Goal: Information Seeking & Learning: Learn about a topic

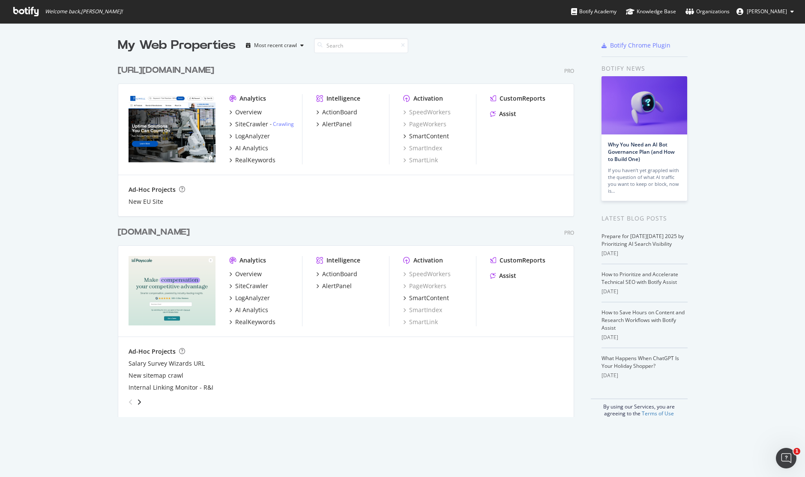
click at [207, 69] on div "[URL][DOMAIN_NAME]" at bounding box center [166, 70] width 96 height 12
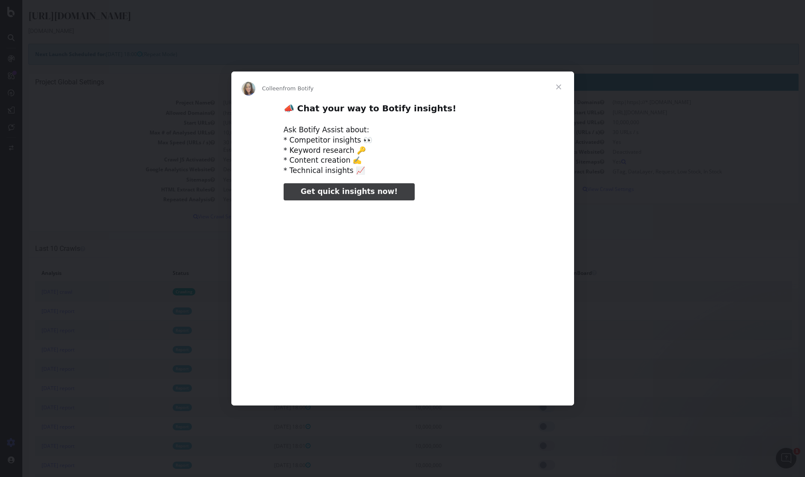
type input "450518"
click at [555, 84] on span "Close" at bounding box center [558, 87] width 31 height 31
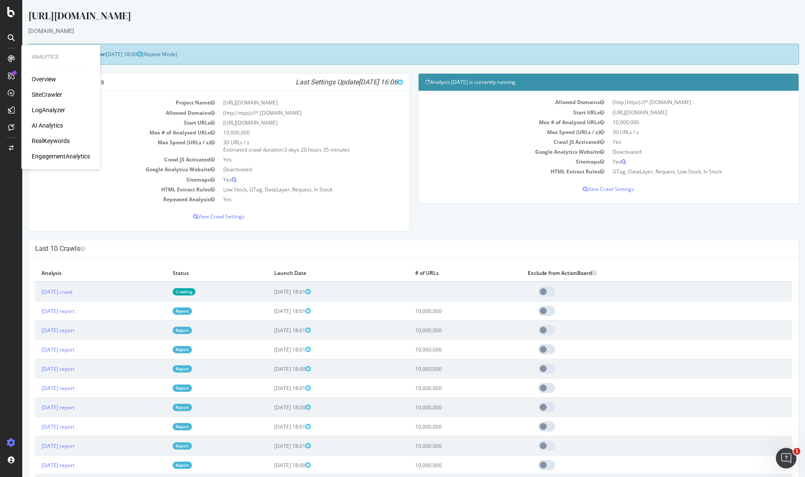
click at [53, 109] on div "LogAnalyzer" at bounding box center [48, 110] width 33 height 9
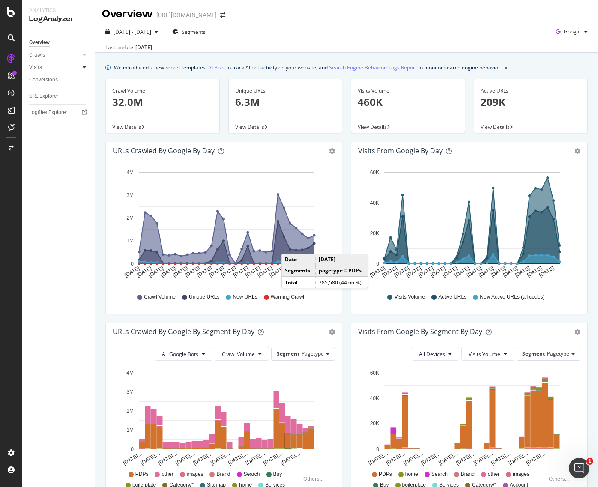
click at [81, 67] on div at bounding box center [84, 67] width 9 height 9
click at [86, 51] on div at bounding box center [84, 55] width 9 height 9
click at [51, 82] on div "Segments Distribution" at bounding box center [57, 84] width 48 height 18
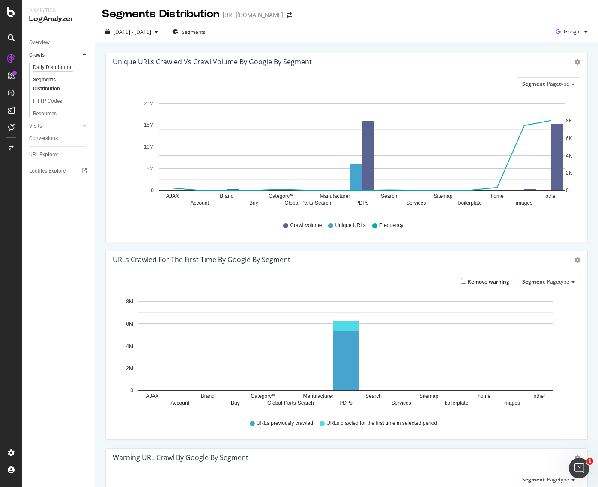
click at [45, 66] on div "Daily Distribution" at bounding box center [53, 67] width 40 height 9
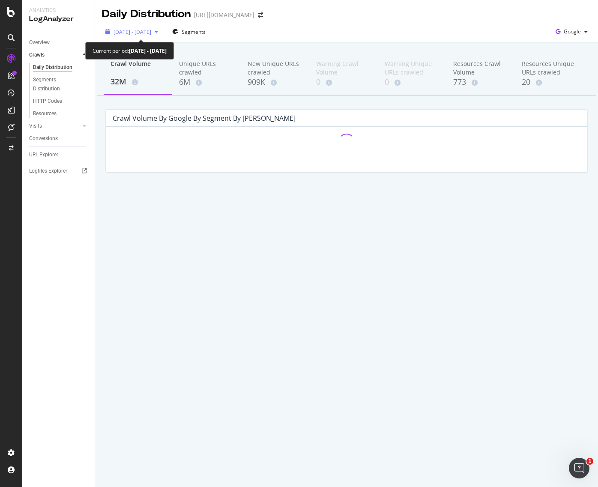
click at [151, 31] on span "[DATE] - [DATE]" at bounding box center [133, 31] width 38 height 7
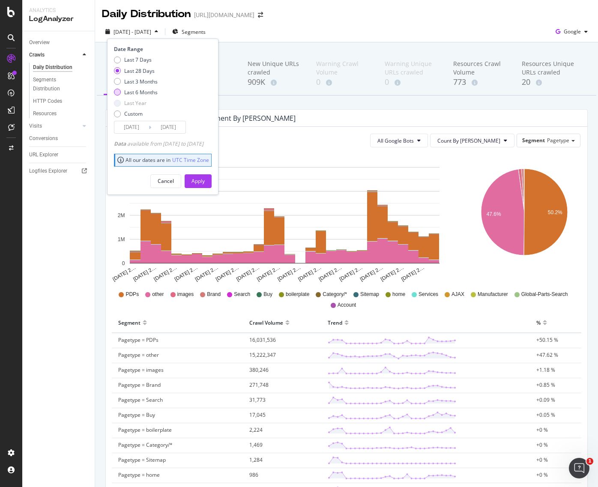
click at [152, 92] on div "Last 6 Months" at bounding box center [140, 92] width 33 height 7
type input "[DATE]"
click at [205, 179] on div "Apply" at bounding box center [198, 180] width 13 height 7
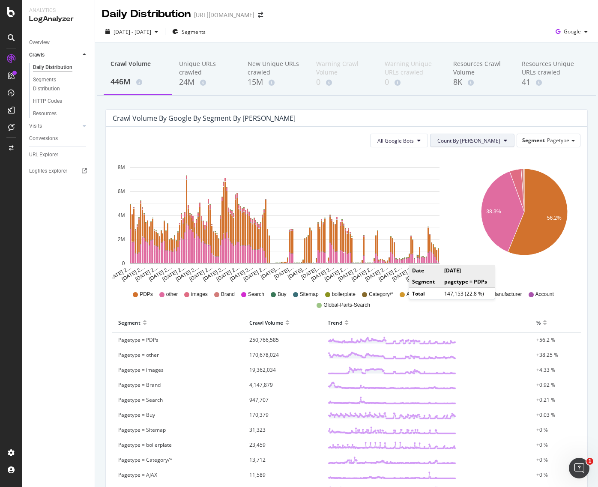
click at [490, 138] on span "Count By [PERSON_NAME]" at bounding box center [469, 140] width 63 height 7
click at [491, 138] on span "Count By [PERSON_NAME]" at bounding box center [469, 140] width 63 height 7
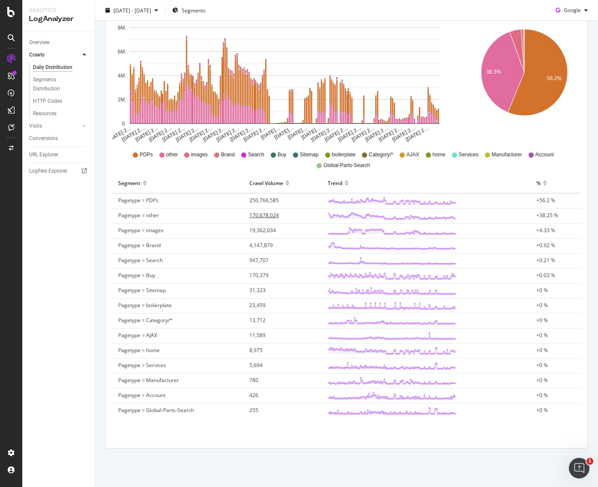
click at [256, 216] on span "170,678,024" at bounding box center [264, 215] width 30 height 7
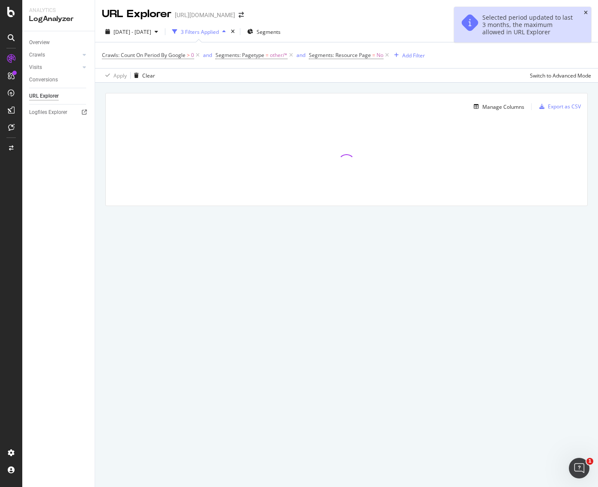
click at [585, 11] on icon "close toast" at bounding box center [586, 12] width 4 height 5
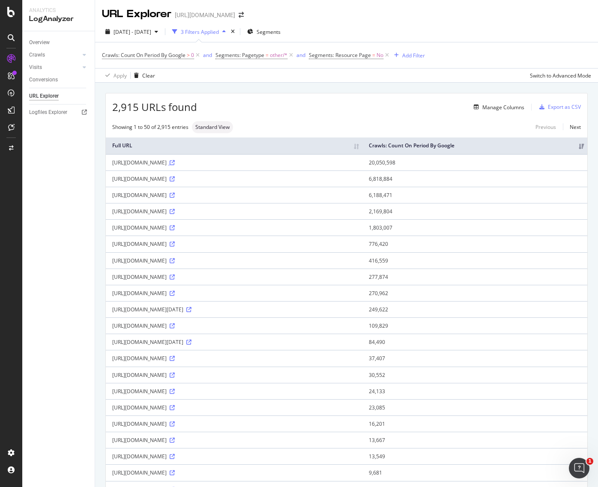
click at [175, 161] on icon at bounding box center [172, 162] width 5 height 5
click at [54, 111] on div "LogAnalyzer" at bounding box center [48, 110] width 33 height 9
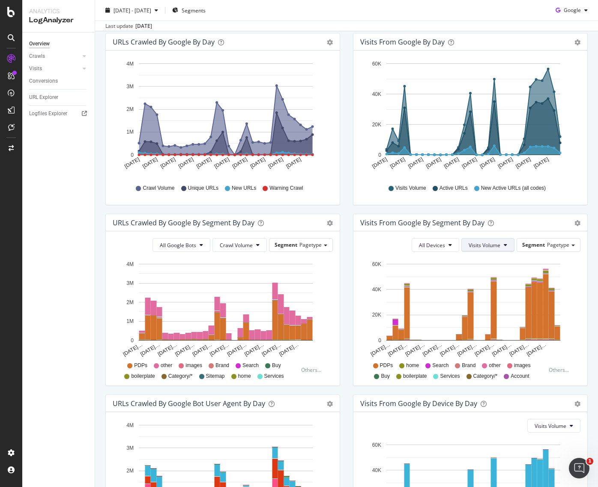
scroll to position [206, 0]
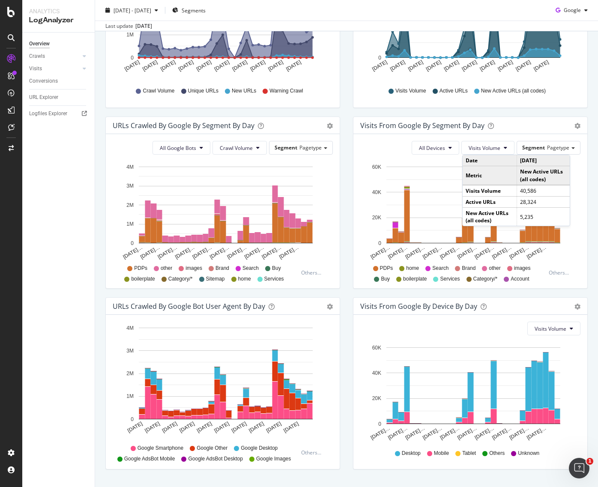
click at [246, 129] on div "URLs Crawled by Google By Segment By Day" at bounding box center [184, 125] width 142 height 9
click at [171, 127] on div "URLs Crawled by Google By Segment By Day" at bounding box center [184, 125] width 142 height 9
click at [327, 124] on icon "gear" at bounding box center [330, 126] width 6 height 6
click at [312, 123] on div "URLs Crawled by Google By Segment By Day Timeline (by Value) Table" at bounding box center [223, 125] width 234 height 17
click at [195, 144] on button "All Google Bots" at bounding box center [182, 148] width 58 height 14
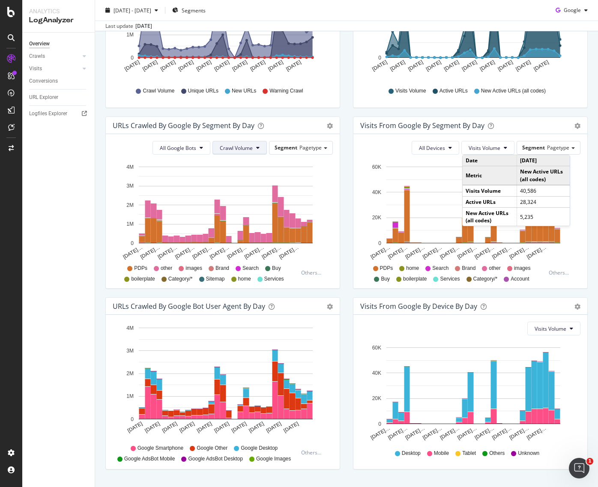
click at [257, 149] on icon at bounding box center [257, 147] width 3 height 5
click at [335, 190] on div "All Google Bots Crawl Volume Segment Pagetype Hold CMD (⌘) while clicking to fi…" at bounding box center [223, 211] width 234 height 154
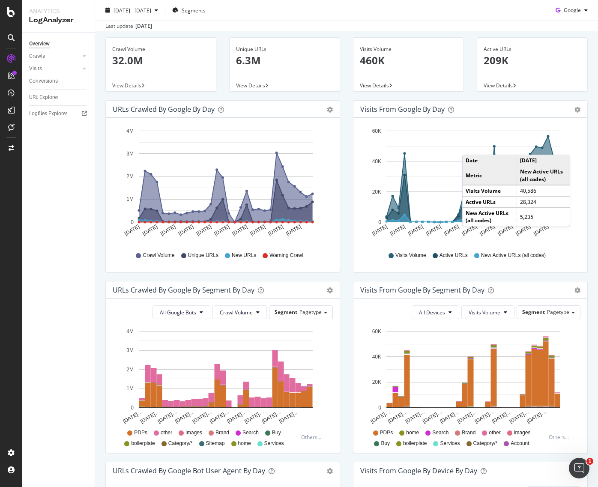
scroll to position [0, 0]
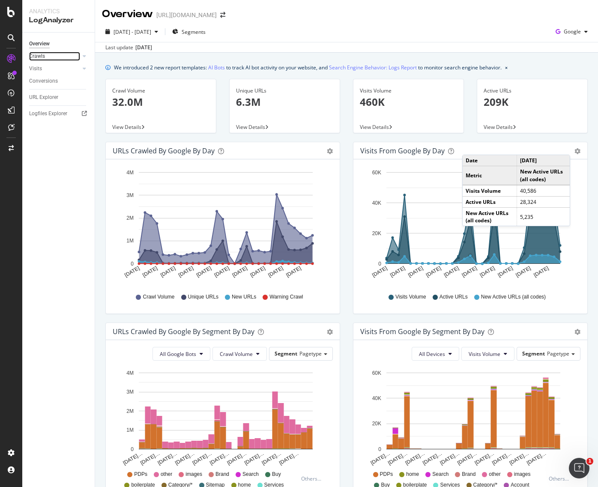
click at [71, 54] on link "Crawls" at bounding box center [54, 56] width 51 height 9
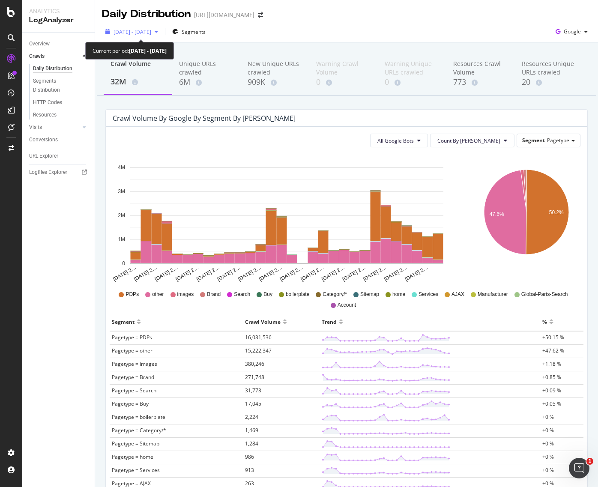
click at [151, 29] on span "[DATE] - [DATE]" at bounding box center [133, 31] width 38 height 7
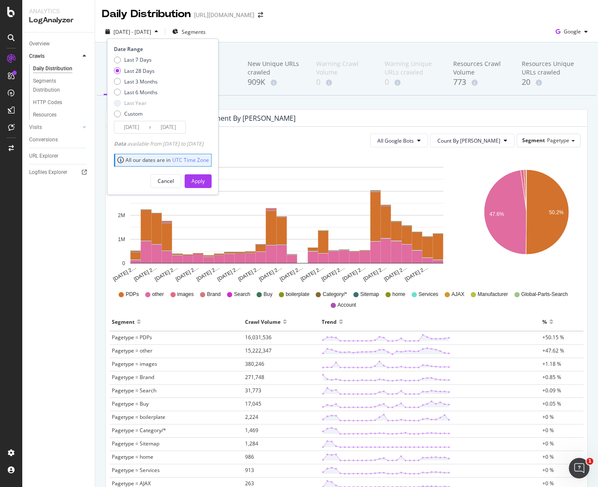
click at [292, 27] on div "2025 Sep. 5th - Oct. 4th Segments Date Range Last 7 Days Last 28 Days Last 3 Mo…" at bounding box center [346, 33] width 503 height 17
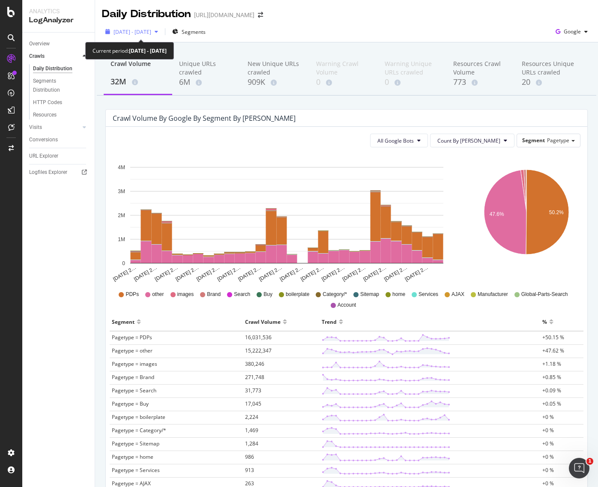
click at [143, 30] on span "[DATE] - [DATE]" at bounding box center [133, 31] width 38 height 7
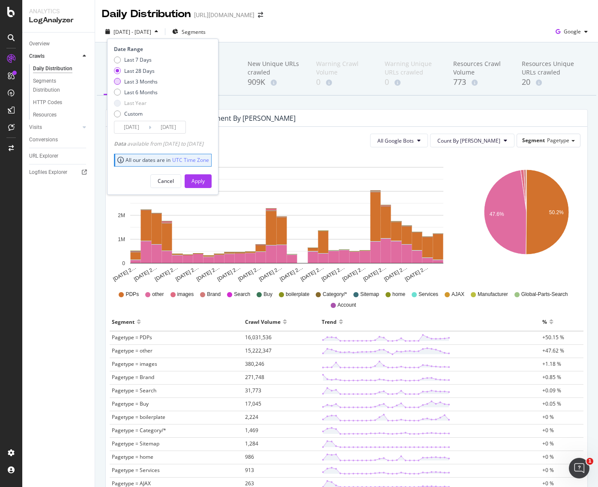
click at [142, 81] on div "Last 3 Months" at bounding box center [140, 81] width 33 height 7
type input "2025/07/05"
click at [205, 184] on div "Apply" at bounding box center [198, 180] width 13 height 7
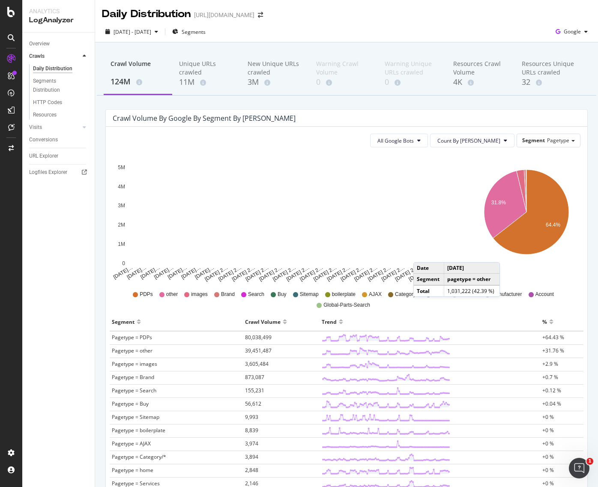
scroll to position [94, 0]
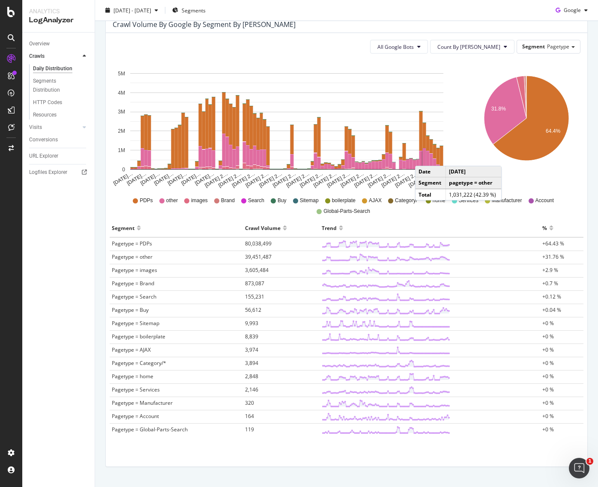
click at [424, 157] on rect "A chart." at bounding box center [424, 158] width 3 height 19
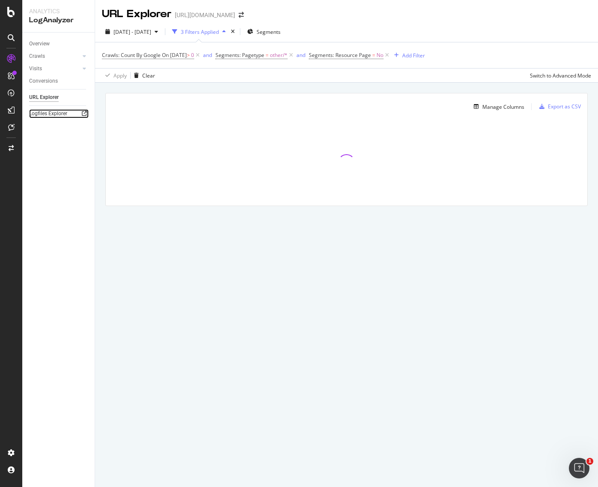
click at [84, 113] on icon at bounding box center [84, 113] width 5 height 5
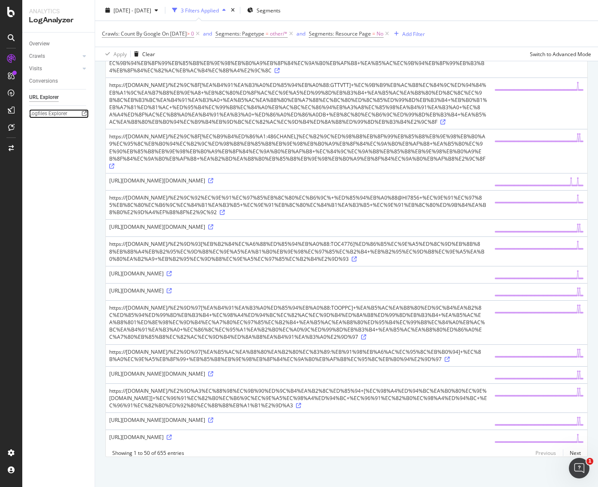
scroll to position [1195, 0]
click at [361, 335] on icon at bounding box center [363, 337] width 5 height 5
click at [570, 453] on link "Next" at bounding box center [572, 453] width 18 height 12
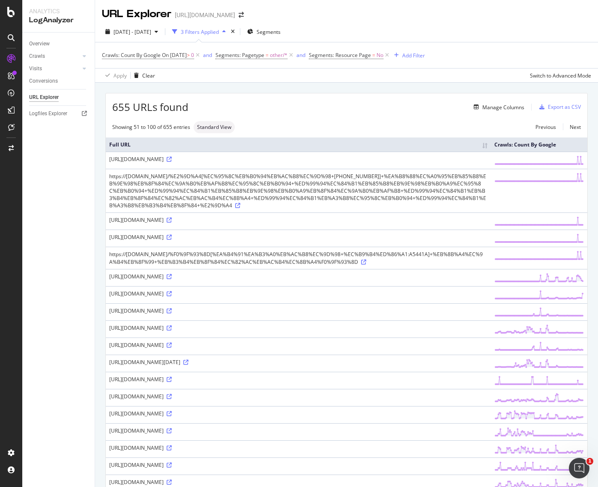
scroll to position [30, 0]
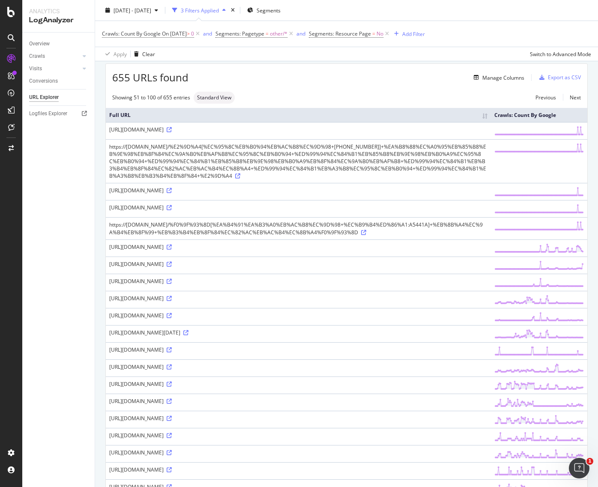
click at [478, 114] on th "Full URL" at bounding box center [298, 115] width 385 height 14
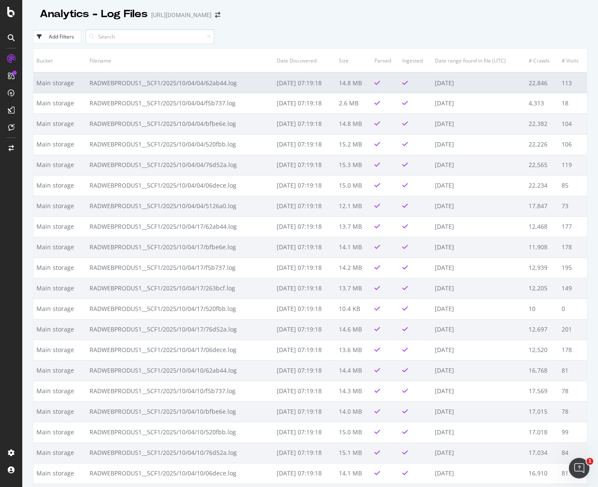
click at [203, 81] on td "RADWEBPRODUS1__5CF1/2025/10/04/04/62ab44.log" at bounding box center [180, 82] width 187 height 21
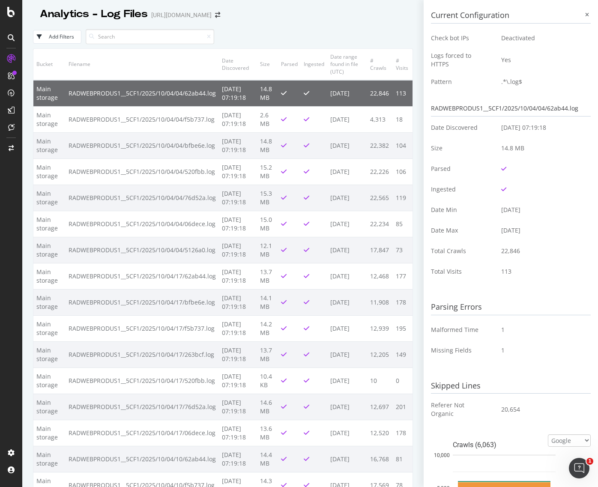
click at [501, 159] on td at bounding box center [543, 169] width 96 height 21
drag, startPoint x: 511, startPoint y: 108, endPoint x: 543, endPoint y: 100, distance: 32.9
click at [511, 108] on div "RADWEBPRODUS1__5CF1/2025/10/04/04/62ab44.log" at bounding box center [511, 109] width 160 height 16
click at [585, 12] on icon at bounding box center [587, 14] width 4 height 5
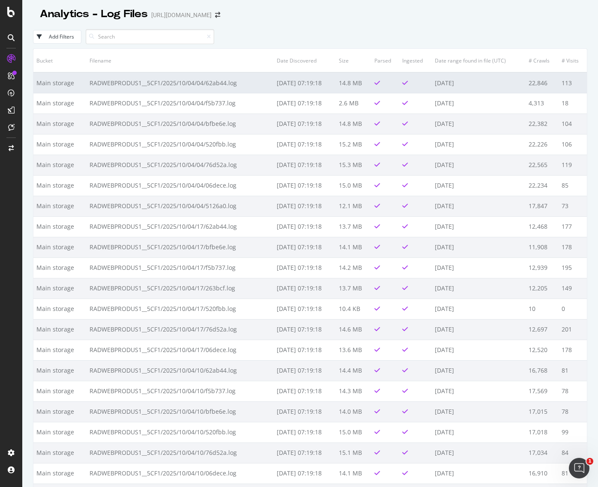
click at [207, 84] on td "RADWEBPRODUS1__5CF1/2025/10/04/04/62ab44.log" at bounding box center [180, 82] width 187 height 21
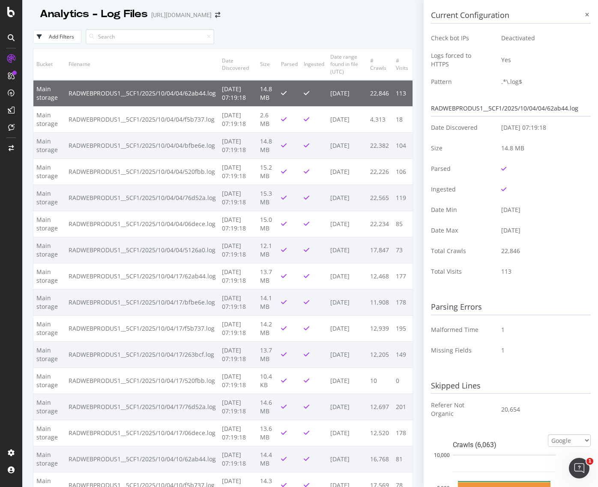
click at [510, 84] on td ".*\.log$" at bounding box center [543, 82] width 96 height 21
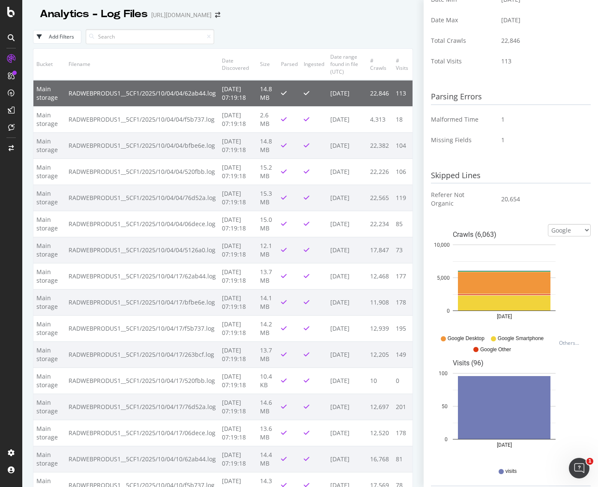
scroll to position [231, 0]
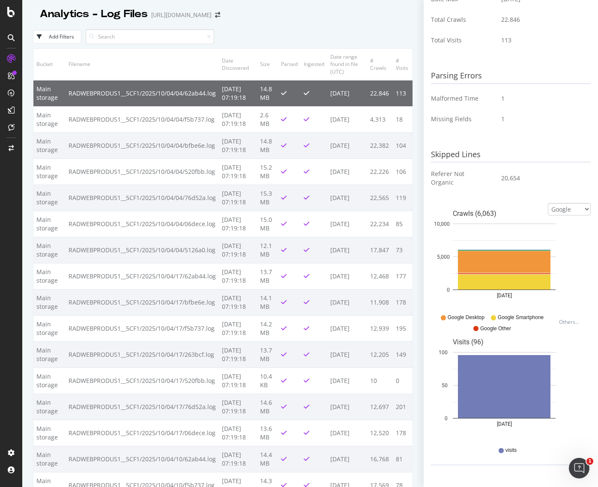
click at [585, 210] on div "Current Configuration Check bot IPs Deactivated Logs forced to HTTPS Yes Patter…" at bounding box center [511, 243] width 174 height 487
click at [573, 211] on select "Google Bing OpenAI Other AI Bots" at bounding box center [569, 209] width 43 height 12
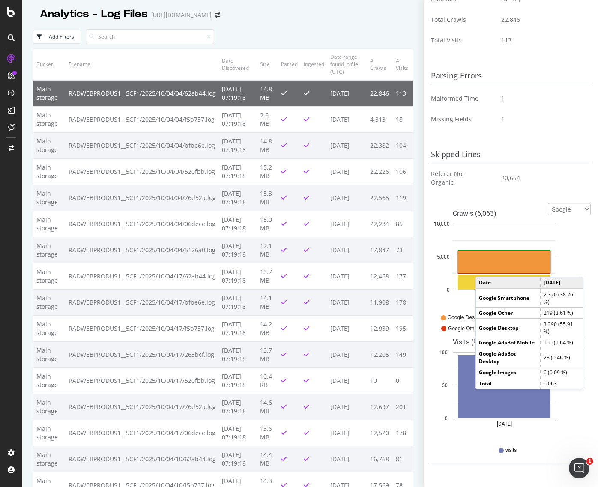
click at [485, 265] on rect "A chart." at bounding box center [504, 262] width 93 height 22
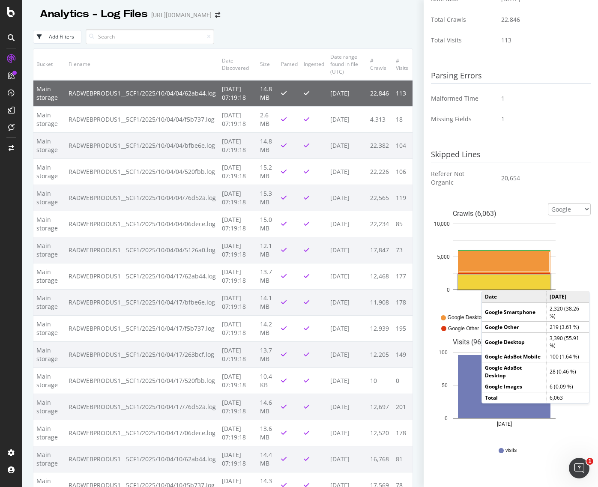
click at [521, 282] on rect "A chart." at bounding box center [504, 282] width 93 height 15
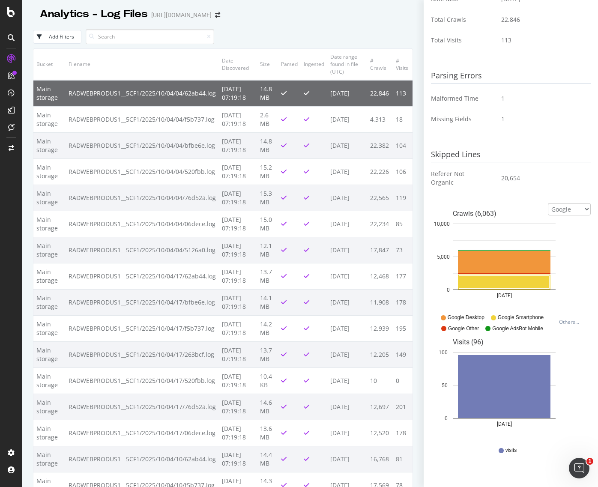
scroll to position [0, 0]
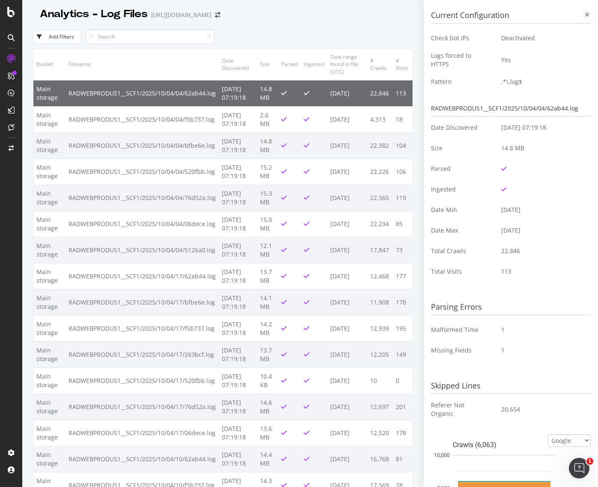
click at [583, 12] on div at bounding box center [587, 15] width 8 height 8
